Goal: Transaction & Acquisition: Purchase product/service

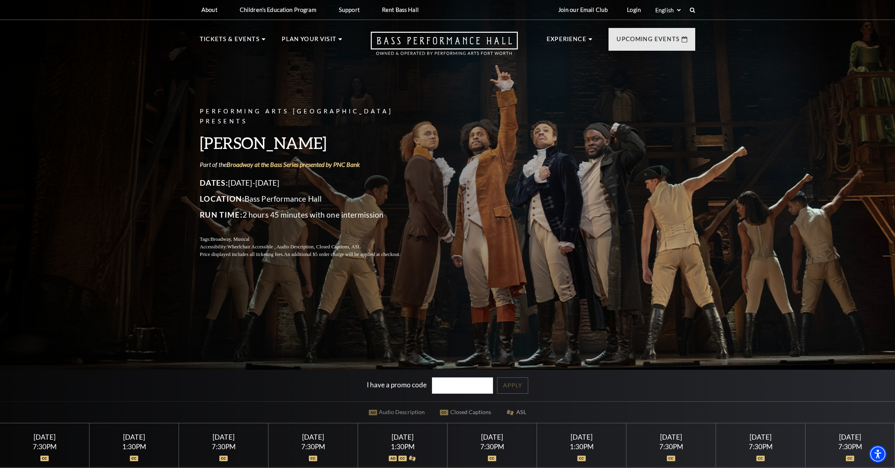
click at [322, 446] on div "7:30PM" at bounding box center [313, 447] width 70 height 7
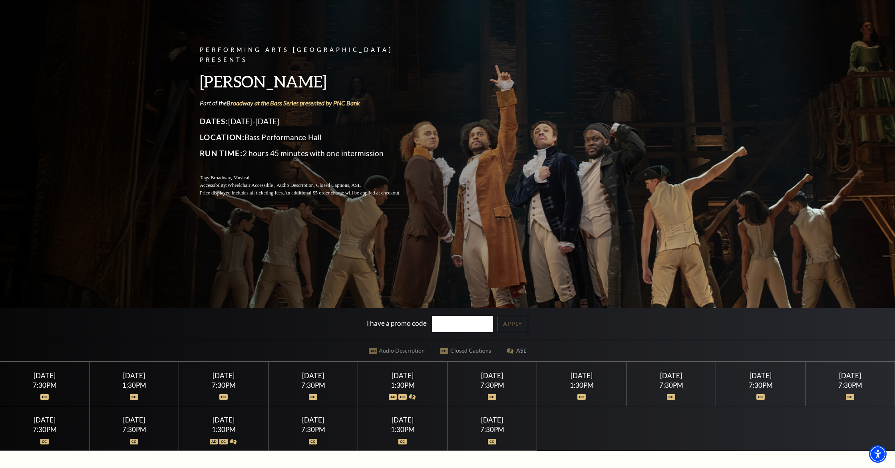
scroll to position [61, 0]
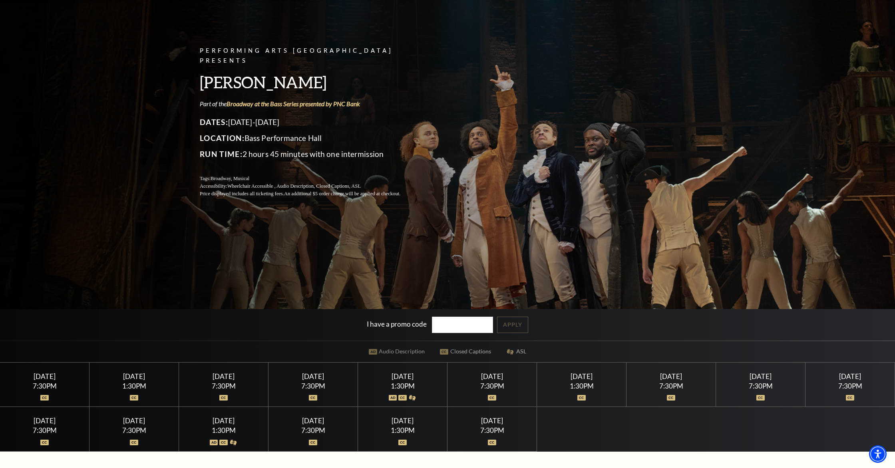
click at [309, 387] on div "7:30PM" at bounding box center [313, 386] width 70 height 7
click at [314, 400] on img at bounding box center [313, 398] width 8 height 6
click at [299, 378] on div "Friday July 17" at bounding box center [313, 376] width 70 height 8
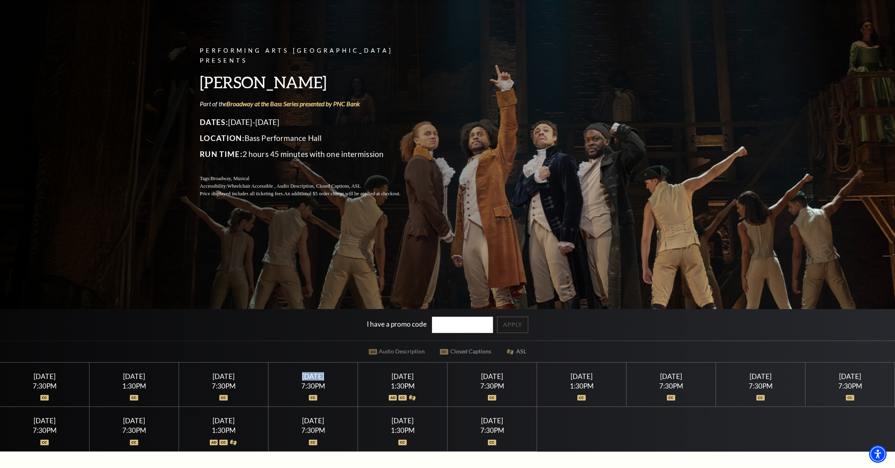
click at [299, 378] on div "Friday July 17" at bounding box center [313, 376] width 70 height 8
click at [523, 326] on div "I have a promo code Apply" at bounding box center [447, 325] width 895 height 32
click at [320, 380] on div "Friday July 17" at bounding box center [313, 376] width 70 height 8
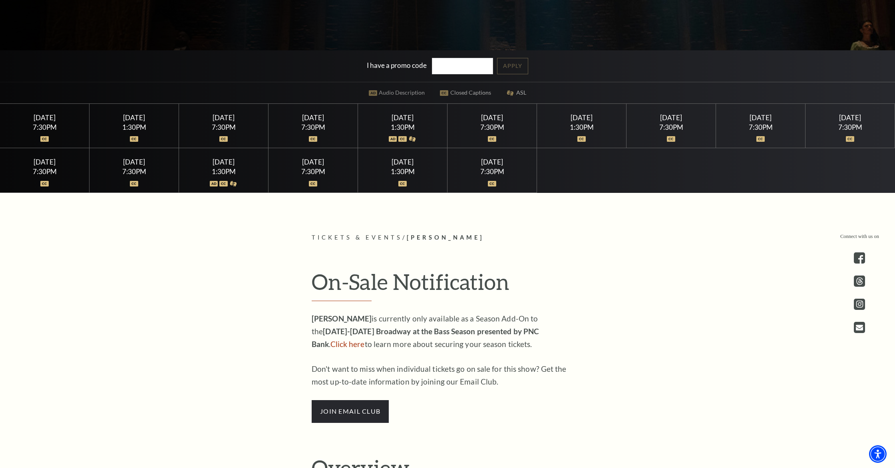
scroll to position [322, 0]
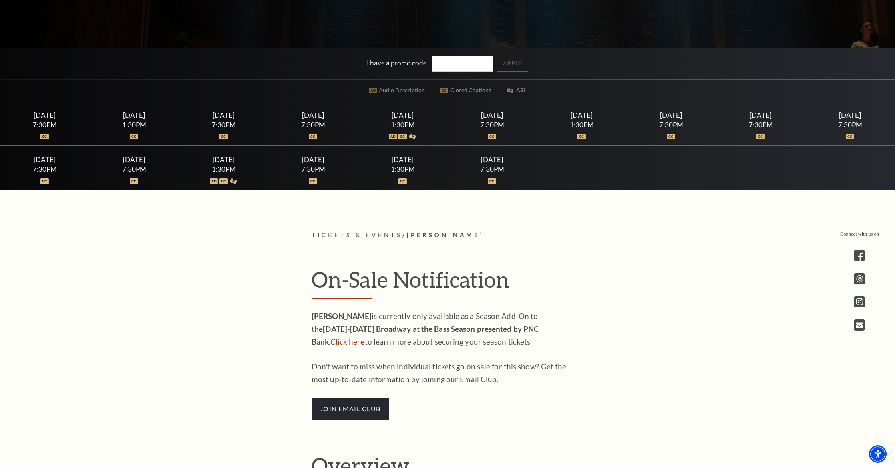
click at [365, 337] on link "Click here" at bounding box center [347, 341] width 34 height 9
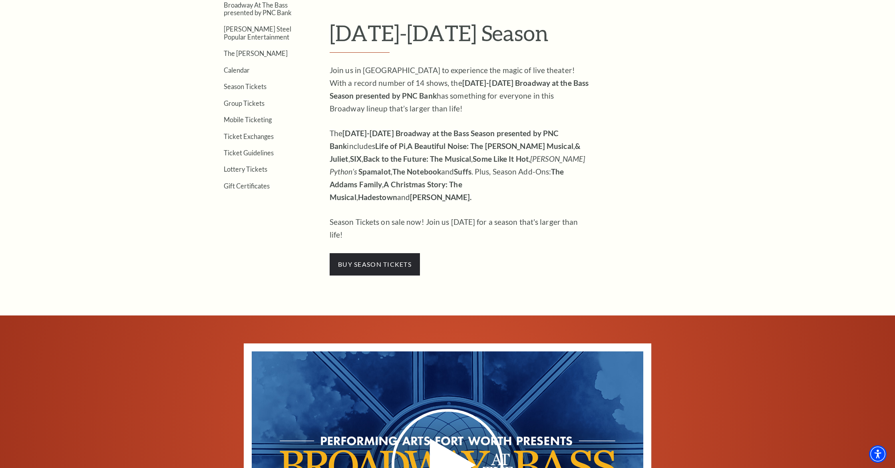
scroll to position [314, 0]
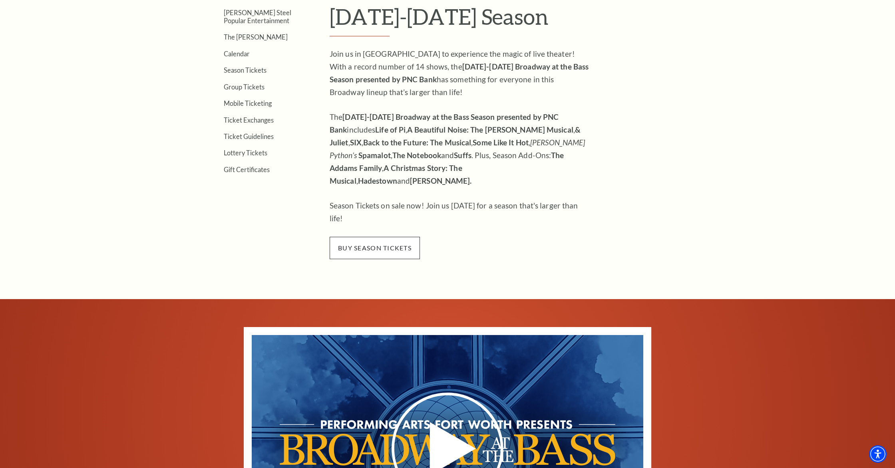
click at [401, 237] on span "buy season tickets" at bounding box center [375, 248] width 90 height 22
click at [362, 237] on span "buy season tickets" at bounding box center [375, 248] width 90 height 22
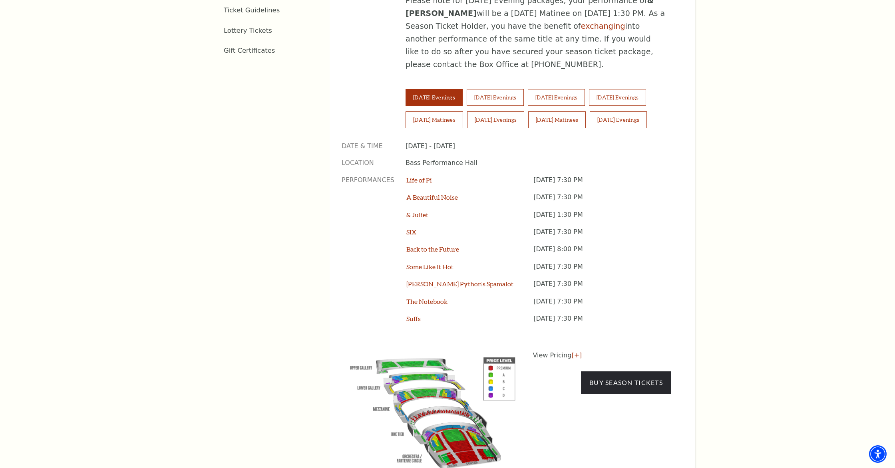
scroll to position [602, 0]
click at [646, 90] on button "Friday Evenings" at bounding box center [617, 98] width 57 height 17
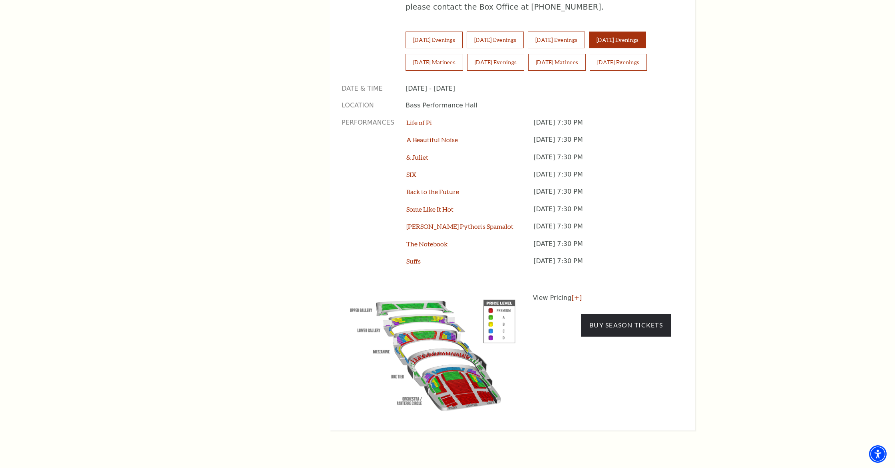
scroll to position [658, 0]
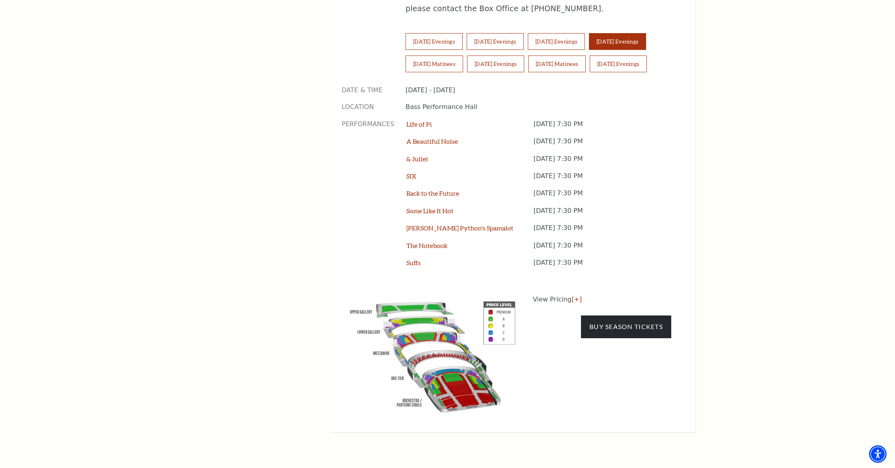
click at [460, 357] on img at bounding box center [433, 355] width 182 height 121
click at [576, 296] on link "[+]" at bounding box center [576, 300] width 10 height 8
